Goal: Obtain resource: Obtain resource

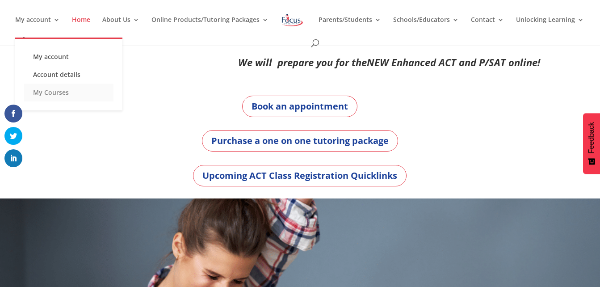
click at [48, 95] on link "My Courses" at bounding box center [68, 92] width 89 height 18
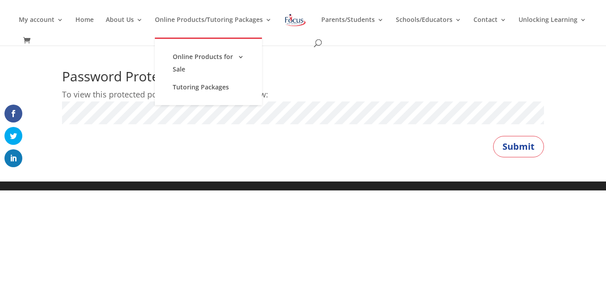
click at [493, 136] on button "Submit" at bounding box center [518, 146] width 51 height 21
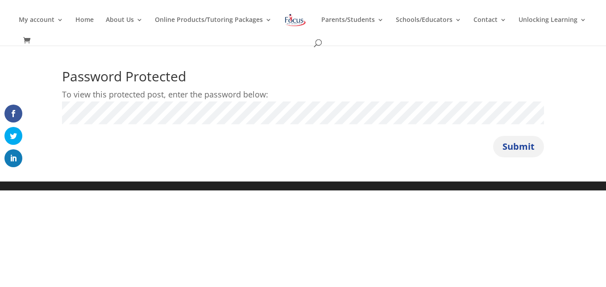
click at [525, 141] on button "Submit" at bounding box center [518, 146] width 51 height 21
click at [493, 136] on button "Submit" at bounding box center [518, 146] width 51 height 21
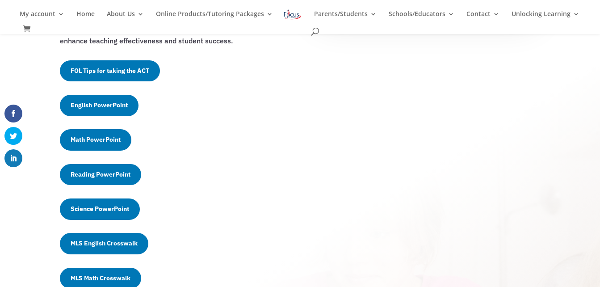
scroll to position [215, 0]
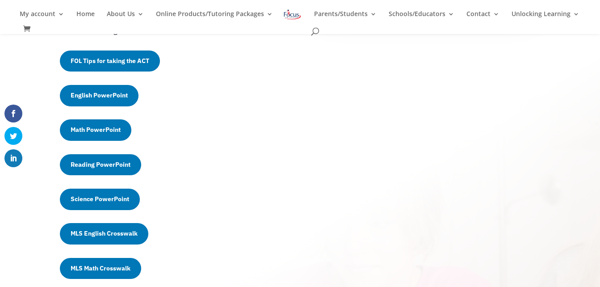
click at [97, 97] on link "English PowerPoint" at bounding box center [99, 95] width 79 height 21
click at [111, 53] on link "FOL Tips for taking the ACT" at bounding box center [110, 60] width 100 height 21
